Goal: Find specific fact

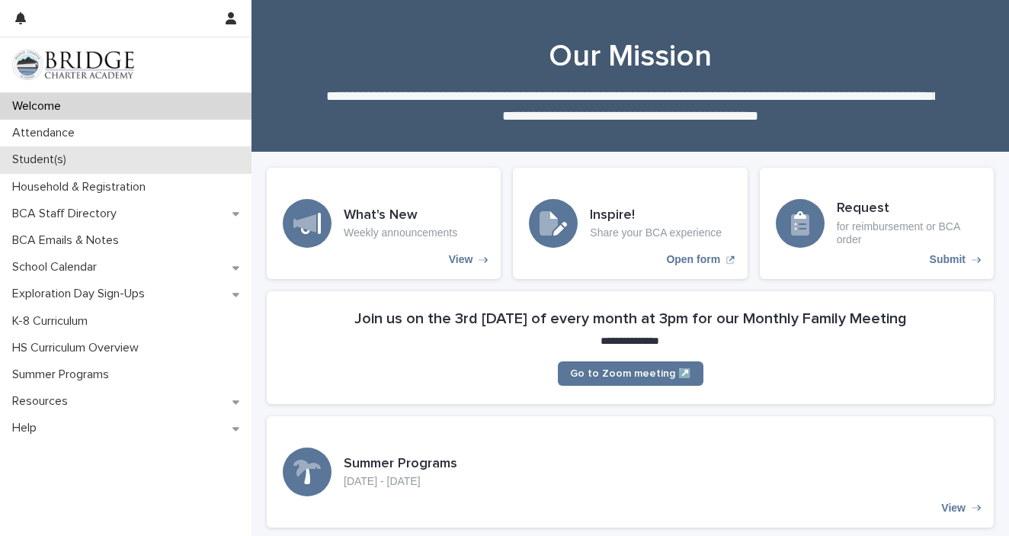
click at [98, 159] on div "Student(s)" at bounding box center [126, 159] width 252 height 27
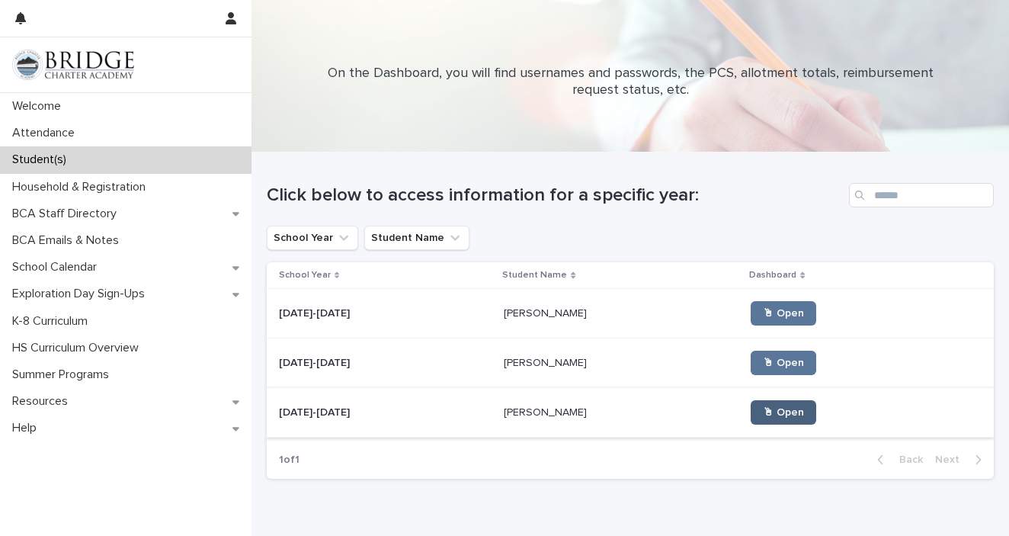
click at [763, 414] on span "🖱 Open" at bounding box center [783, 412] width 41 height 11
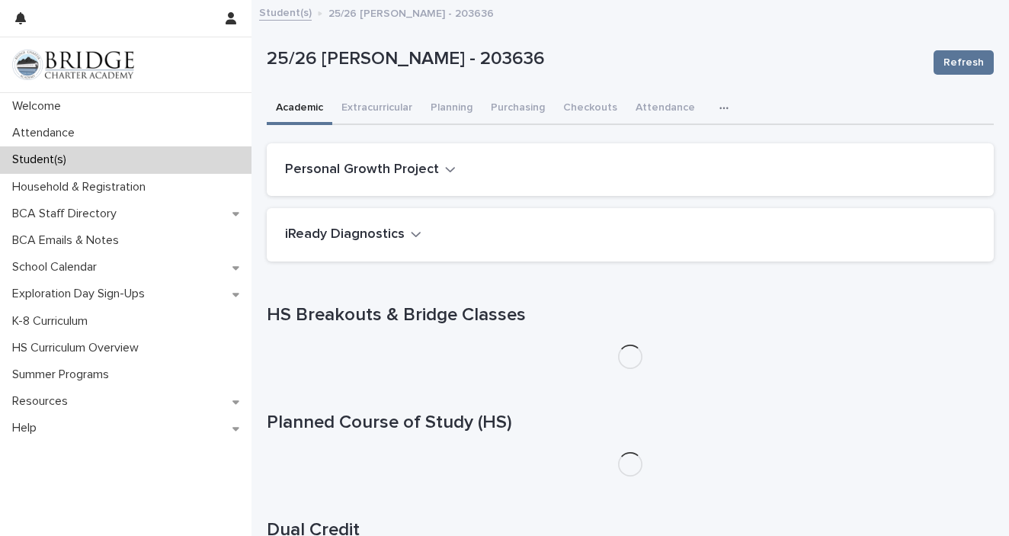
click at [710, 108] on button "button" at bounding box center [727, 108] width 34 height 30
click at [676, 149] on button "General" at bounding box center [676, 147] width 101 height 23
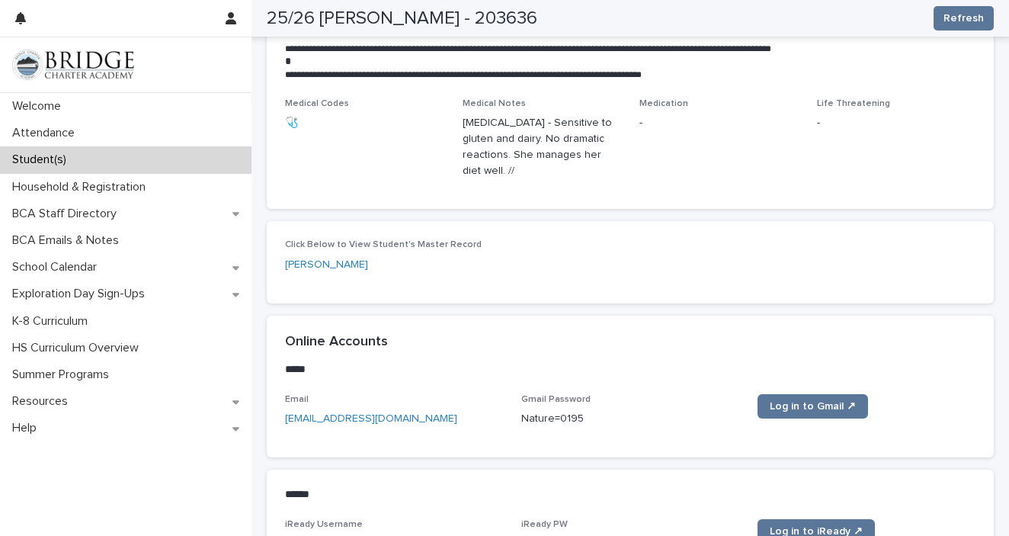
scroll to position [605, 0]
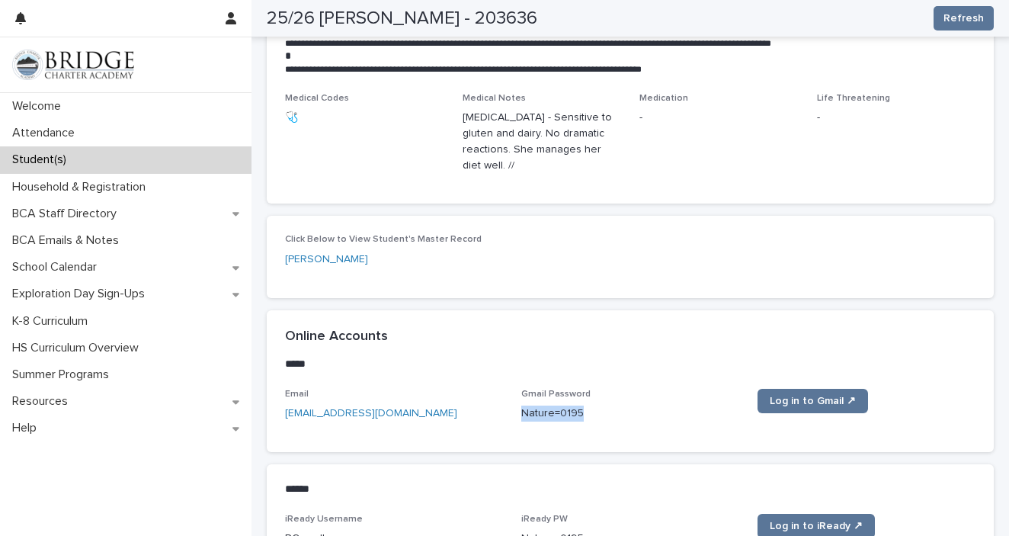
drag, startPoint x: 595, startPoint y: 397, endPoint x: 521, endPoint y: 398, distance: 73.9
click at [521, 398] on div "Email [EMAIL_ADDRESS][DOMAIN_NAME] Gmail Password [SECURITY_DATA] Log in to Gma…" at bounding box center [630, 411] width 691 height 45
copy p "Nature=0195"
